Goal: Feedback & Contribution: Submit feedback/report problem

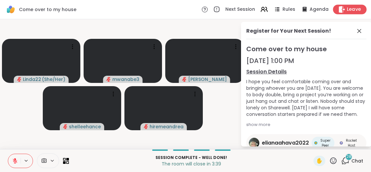
click at [343, 7] on icon at bounding box center [342, 9] width 6 height 7
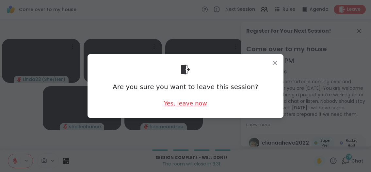
click at [193, 104] on div "Yes, leave now" at bounding box center [185, 103] width 43 height 8
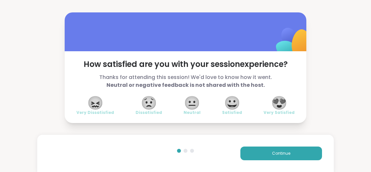
click at [234, 108] on span "😀" at bounding box center [232, 103] width 16 height 12
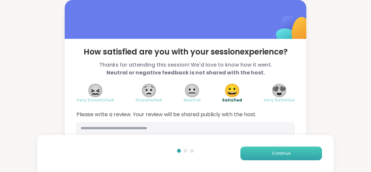
click at [276, 153] on span "Continue" at bounding box center [281, 153] width 18 height 6
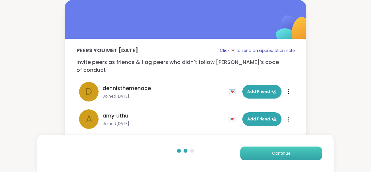
click at [276, 153] on span "Continue" at bounding box center [281, 153] width 18 height 6
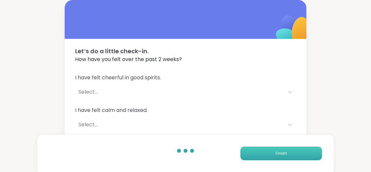
click at [276, 153] on span "Finish" at bounding box center [280, 153] width 11 height 6
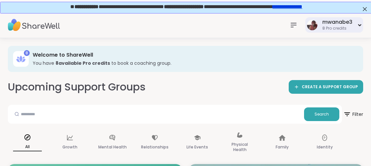
click at [355, 24] on div "mwanabe3 8 Pro credits" at bounding box center [334, 24] width 58 height 15
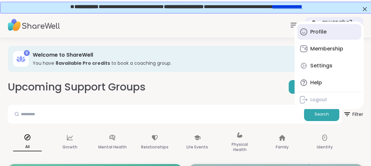
click at [325, 32] on div "Profile" at bounding box center [318, 31] width 16 height 7
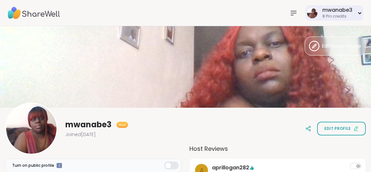
click at [359, 13] on icon at bounding box center [359, 12] width 2 height 1
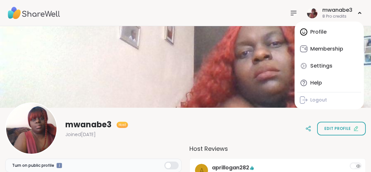
click at [292, 13] on icon at bounding box center [293, 13] width 8 height 8
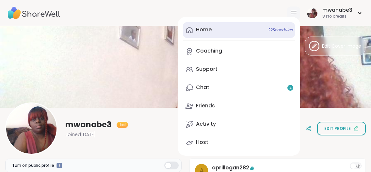
click at [208, 32] on div "Home 22 Scheduled" at bounding box center [204, 29] width 16 height 7
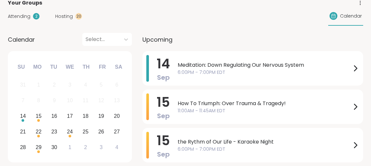
scroll to position [85, 0]
